Goal: Understand process/instructions

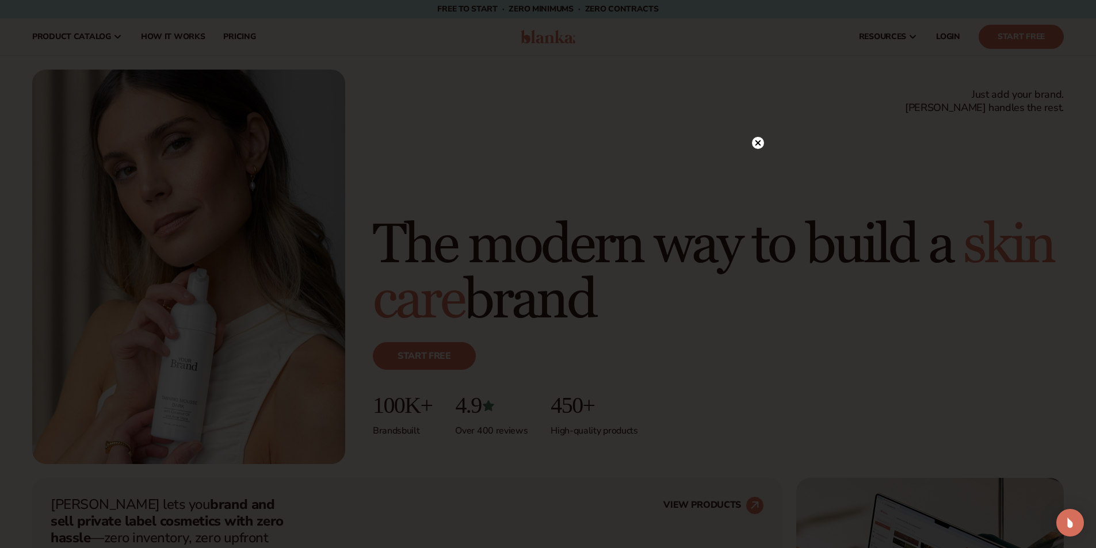
click at [759, 135] on div at bounding box center [758, 143] width 12 height 20
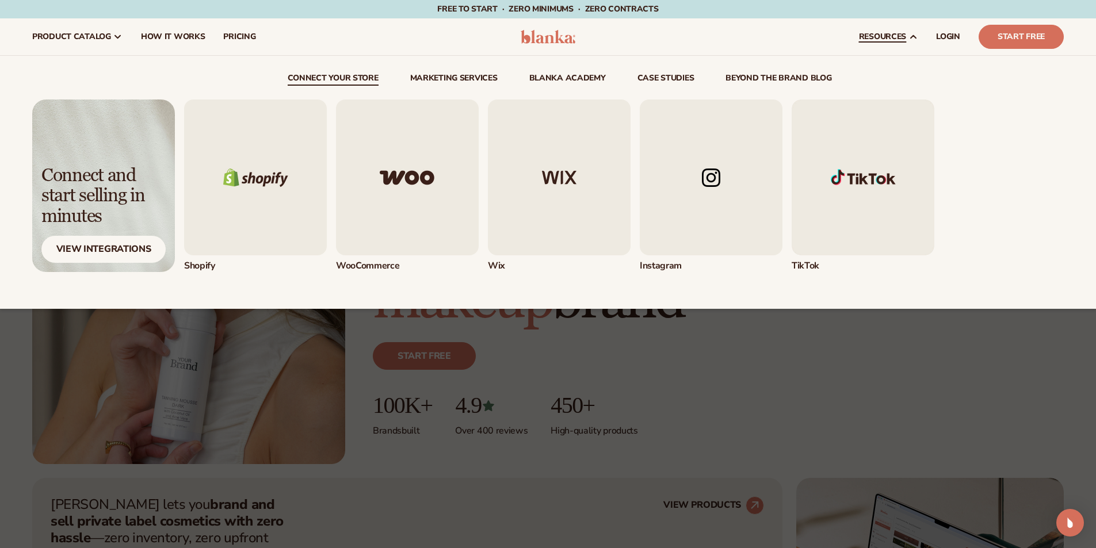
click at [226, 151] on img "1 / 5" at bounding box center [255, 178] width 143 height 156
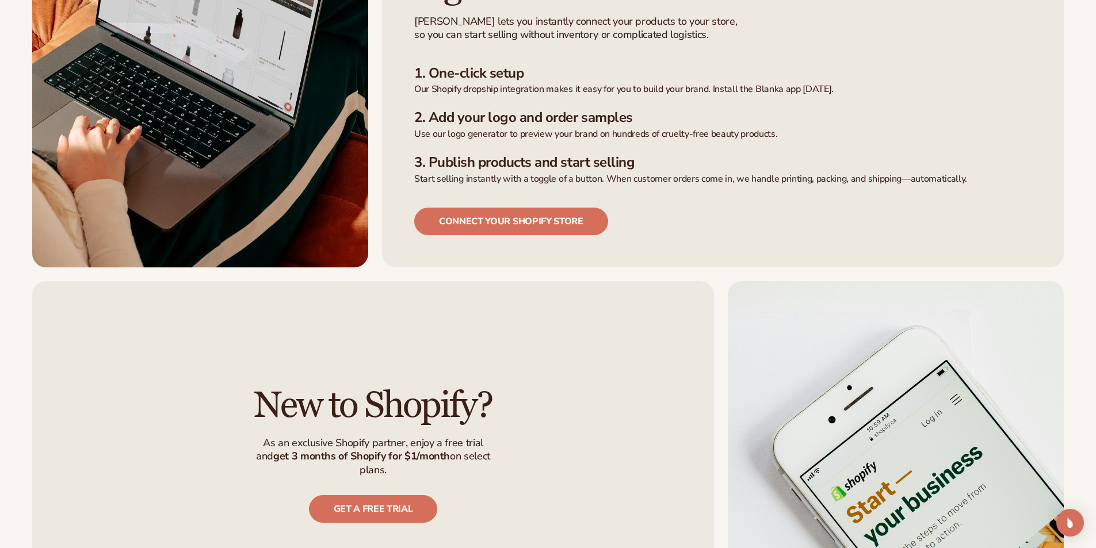
scroll to position [518, 0]
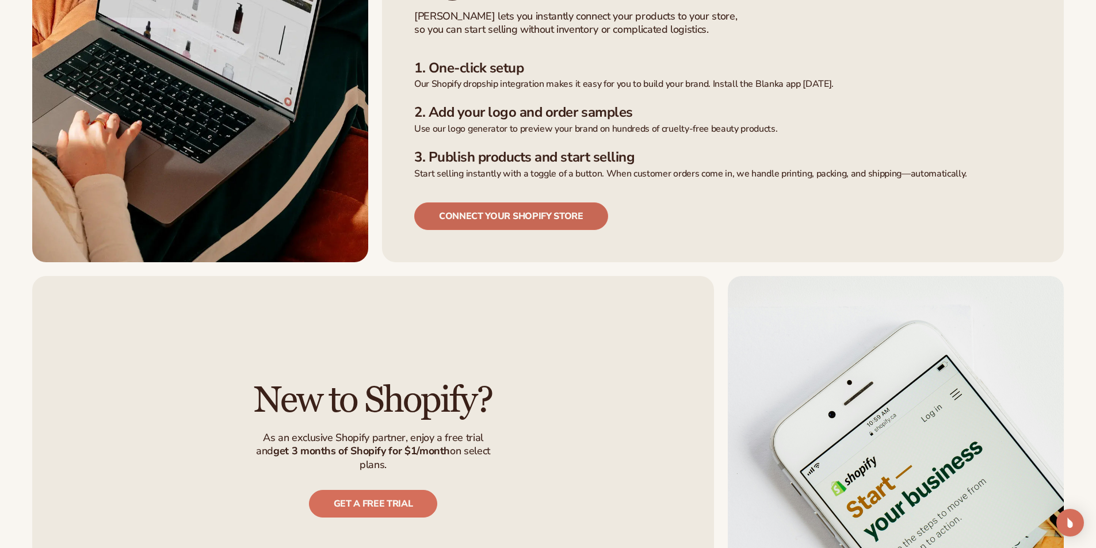
click at [567, 203] on link "Connect your shopify store" at bounding box center [511, 217] width 194 height 28
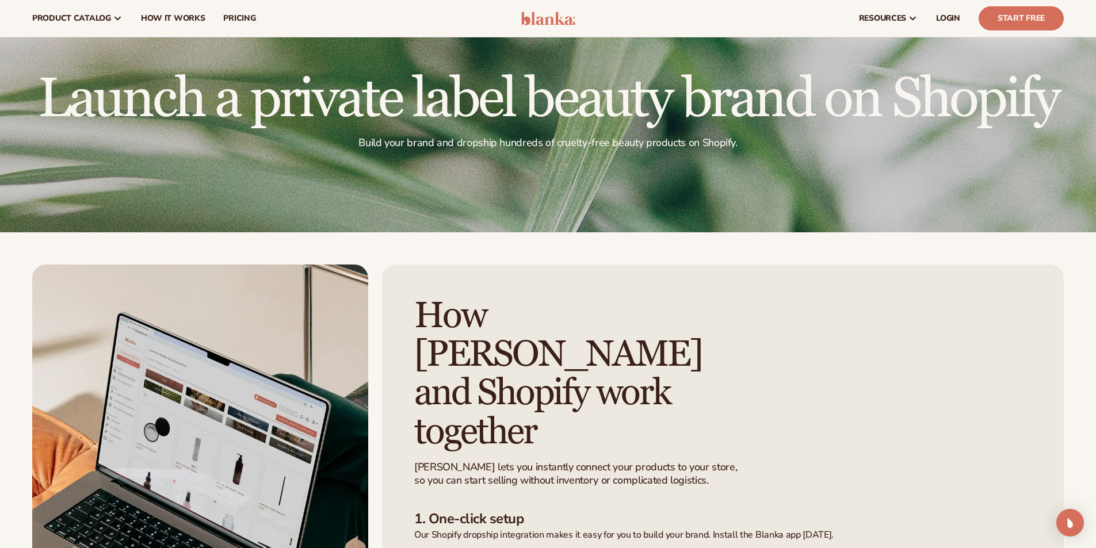
scroll to position [58, 0]
